Goal: Transaction & Acquisition: Purchase product/service

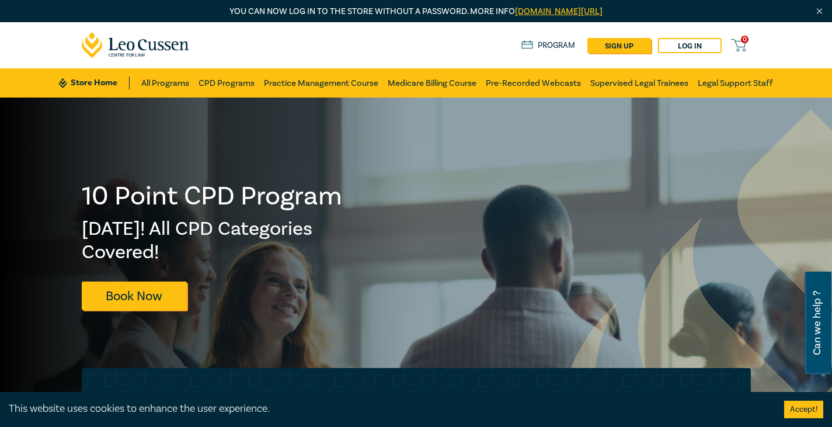
click at [807, 407] on button "Accept!" at bounding box center [803, 410] width 39 height 18
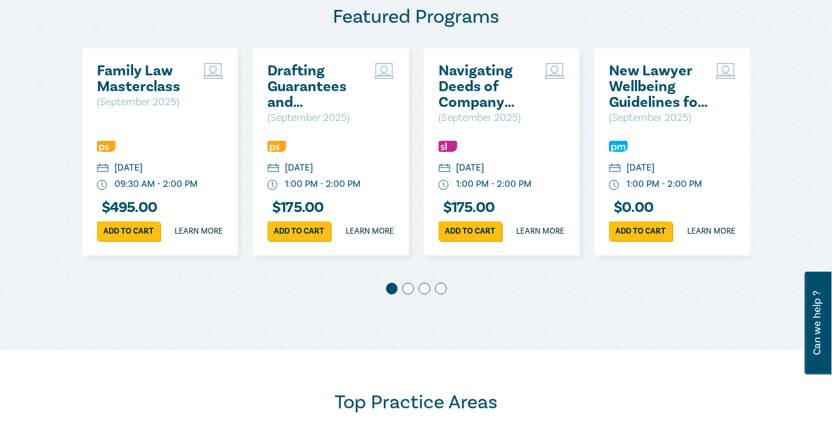
scroll to position [639, 0]
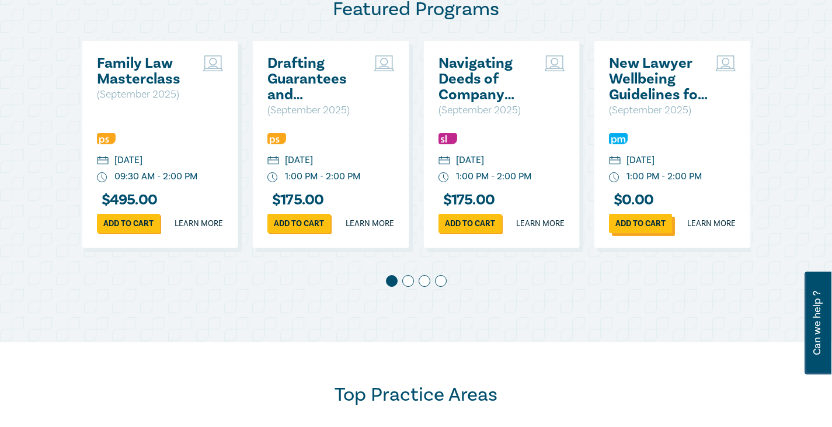
click at [636, 233] on link "Add to cart" at bounding box center [640, 223] width 63 height 19
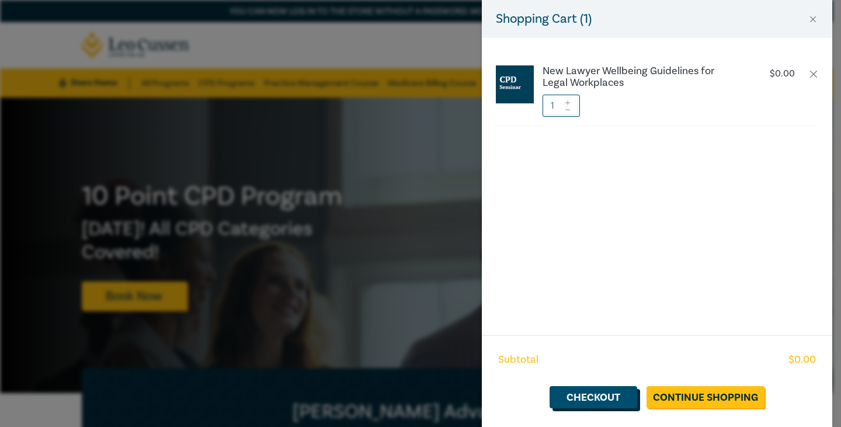
click at [586, 394] on link "Checkout" at bounding box center [593, 397] width 88 height 22
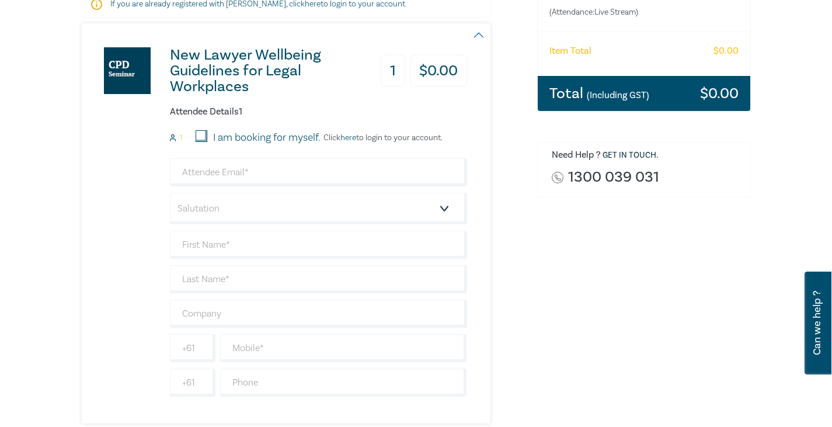
scroll to position [265, 0]
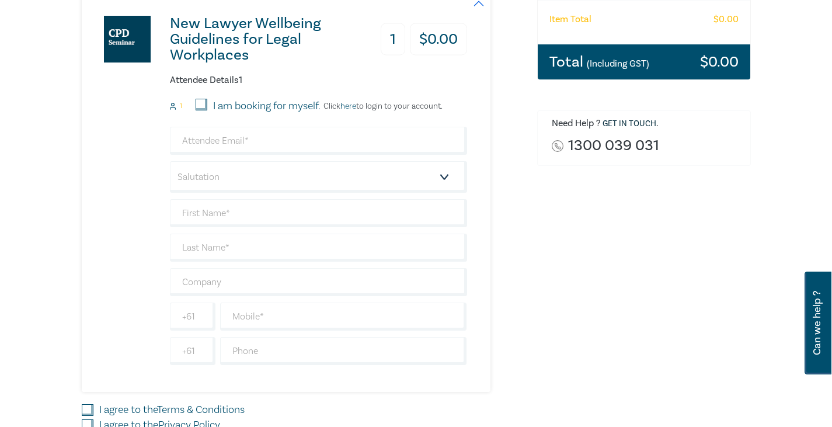
click at [201, 102] on input "I am booking for myself." at bounding box center [202, 105] width 12 height 12
checkbox input "true"
click at [186, 140] on input "email" at bounding box center [318, 141] width 297 height 28
type input "[EMAIL_ADDRESS][DOMAIN_NAME]"
click at [444, 175] on select "Salutation Mr. Mrs. Ms. Miss Dr. Prof. Other" at bounding box center [318, 177] width 297 height 32
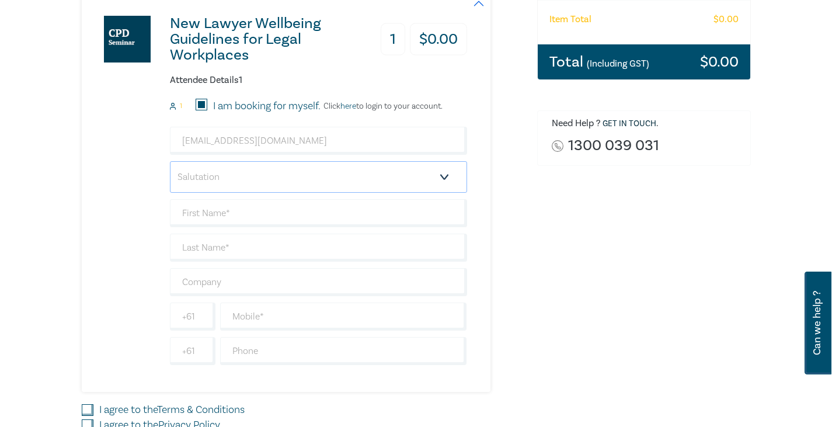
select select "Mr."
click at [170, 161] on select "Salutation Mr. Mrs. Ms. Miss Dr. Prof. Other" at bounding box center [318, 177] width 297 height 32
click at [184, 216] on input "text" at bounding box center [318, 213] width 297 height 28
type input "Rod"
click at [183, 248] on input "text" at bounding box center [318, 248] width 297 height 28
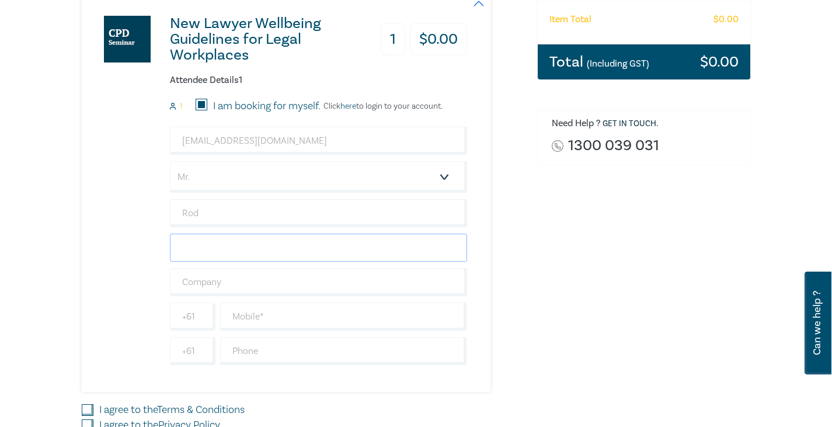
type input "Lamplugh"
click at [197, 280] on input "text" at bounding box center [318, 282] width 297 height 28
type input "Lamplugh [PERSON_NAME] Lawyers"
click at [242, 313] on input "text" at bounding box center [343, 316] width 247 height 28
type input "0437 824 214"
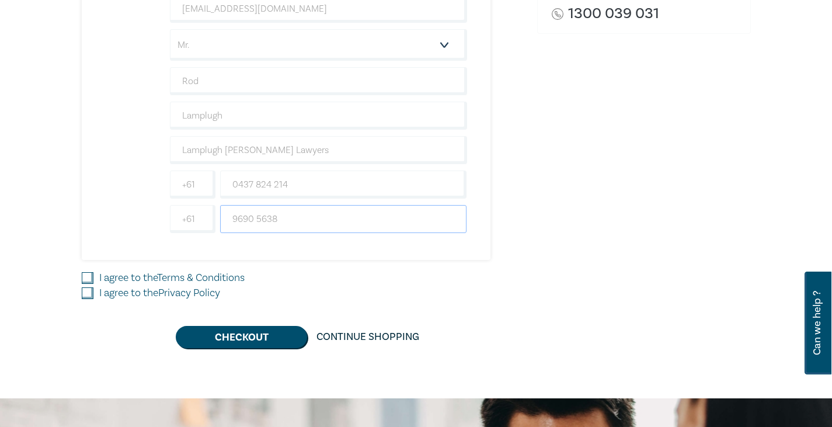
scroll to position [420, 0]
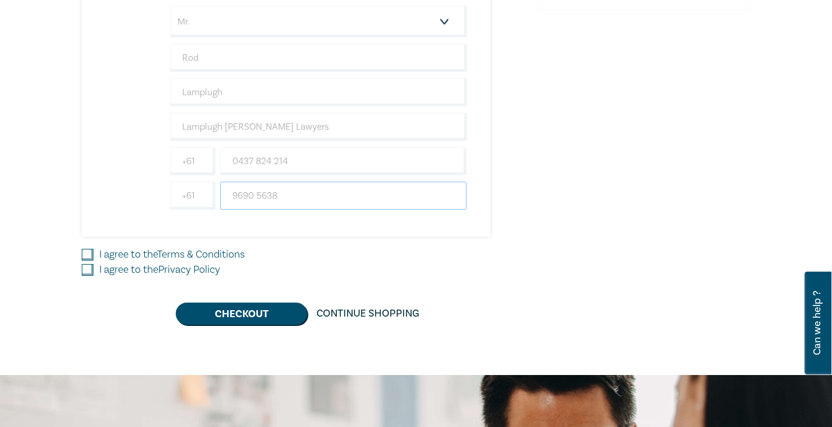
type input "9690 5638"
click at [88, 251] on input "I agree to the Terms & Conditions" at bounding box center [88, 255] width 12 height 12
checkbox input "true"
click at [85, 263] on div "I agree to the Privacy Policy" at bounding box center [302, 269] width 441 height 15
click at [85, 269] on input "I agree to the Privacy Policy" at bounding box center [88, 270] width 12 height 12
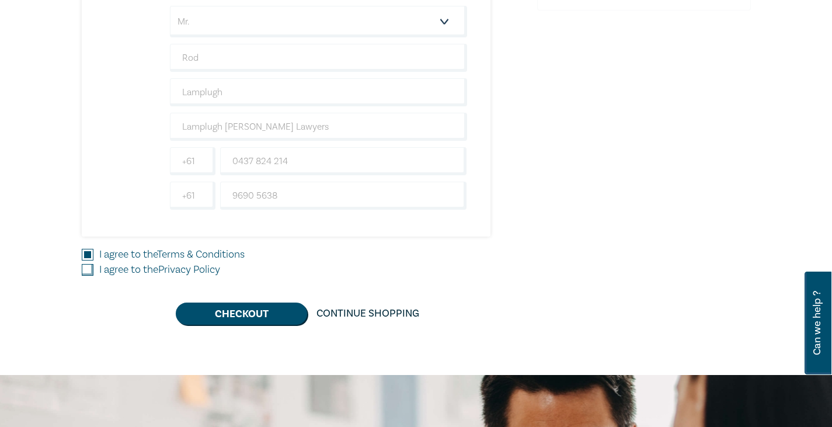
checkbox input "true"
click at [244, 314] on button "Checkout" at bounding box center [241, 313] width 131 height 22
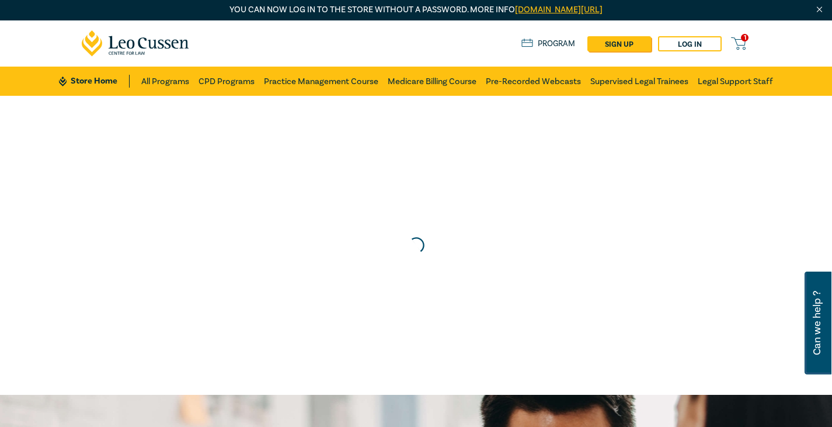
scroll to position [0, 0]
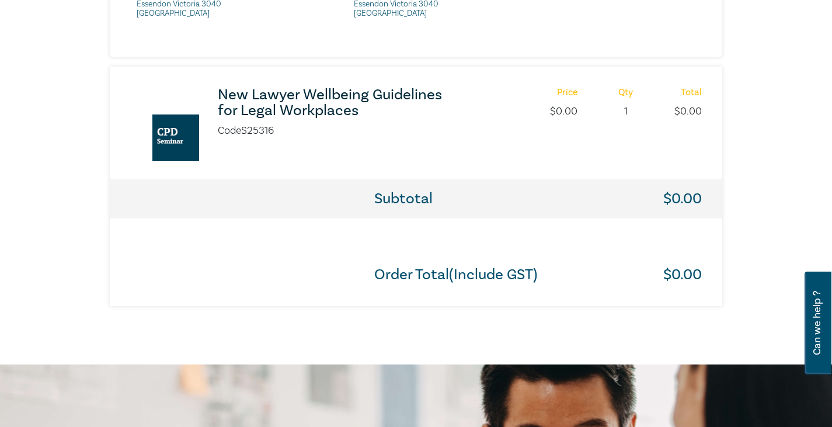
scroll to position [677, 0]
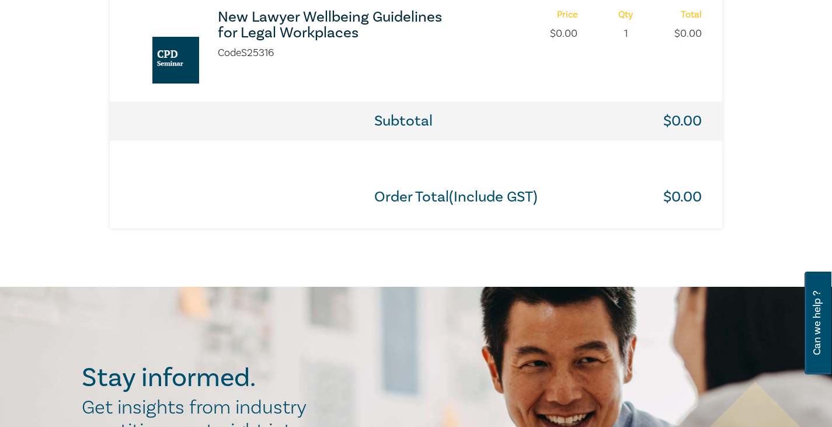
drag, startPoint x: 830, startPoint y: 2, endPoint x: 314, endPoint y: 252, distance: 573.5
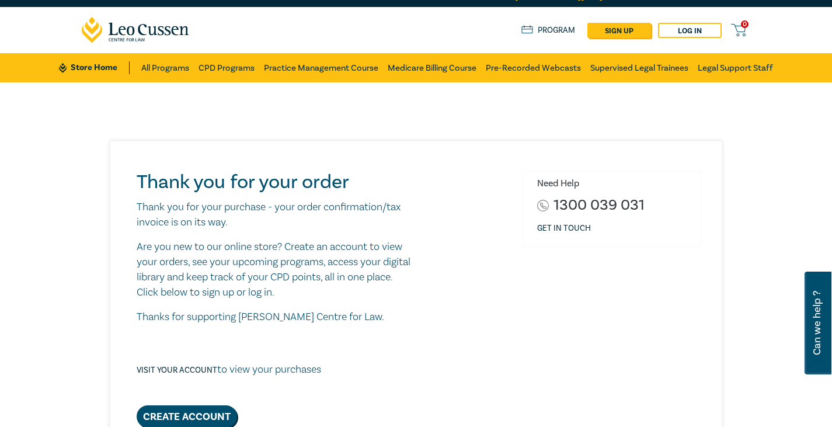
scroll to position [0, 0]
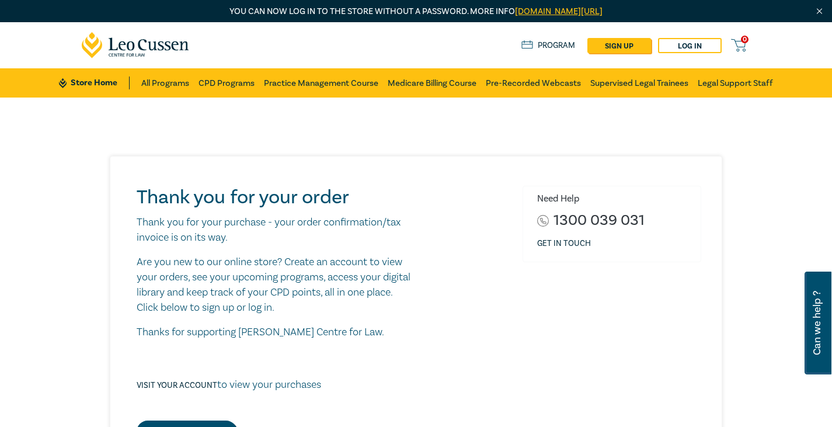
click at [558, 41] on link "Program" at bounding box center [548, 45] width 54 height 13
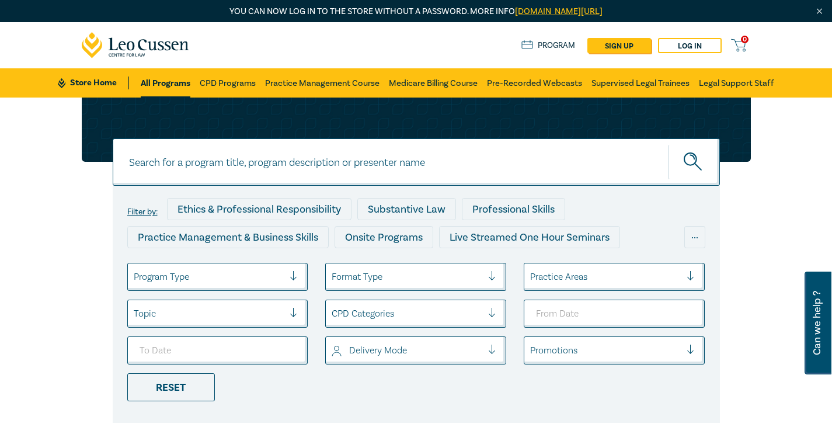
click at [53, 197] on div "Filter by: Ethics & Professional Responsibility Substantive Law Professional Sk…" at bounding box center [416, 275] width 832 height 354
click at [750, 231] on div "Filter by: Ethics & Professional Responsibility Substantive Law Professional Sk…" at bounding box center [416, 260] width 683 height 325
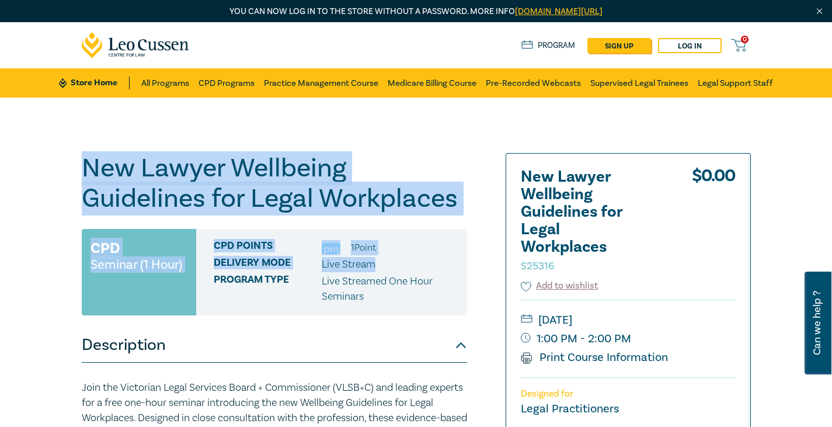
drag, startPoint x: 72, startPoint y: 138, endPoint x: 376, endPoint y: 260, distance: 327.2
drag, startPoint x: 75, startPoint y: 158, endPoint x: 368, endPoint y: 300, distance: 326.2
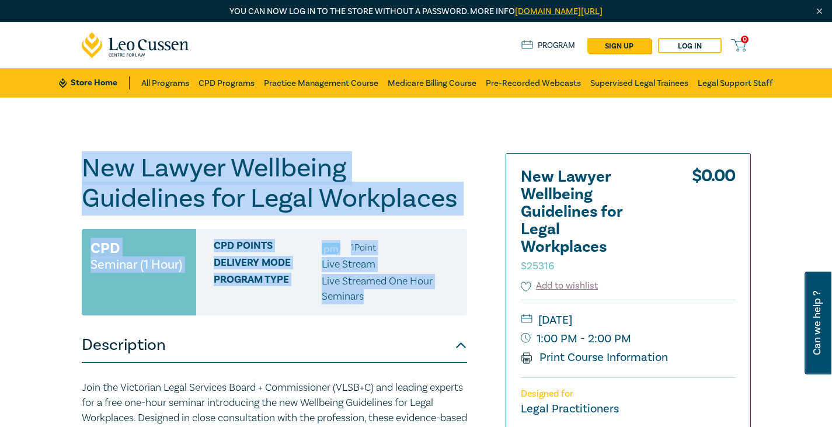
copy div "New Lawyer Wellbeing Guidelines for Legal Workplaces S25316 CPD Seminar (1 Hour…"
